Goal: Check status: Check status

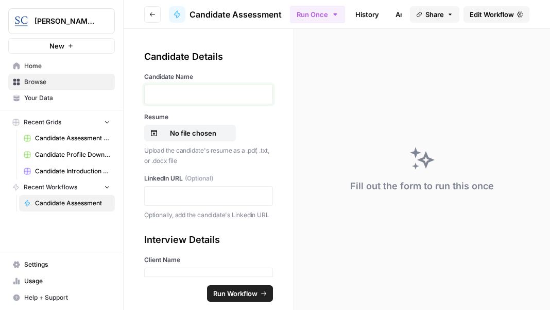
click at [188, 94] on p at bounding box center [208, 94] width 115 height 10
